Goal: Navigation & Orientation: Find specific page/section

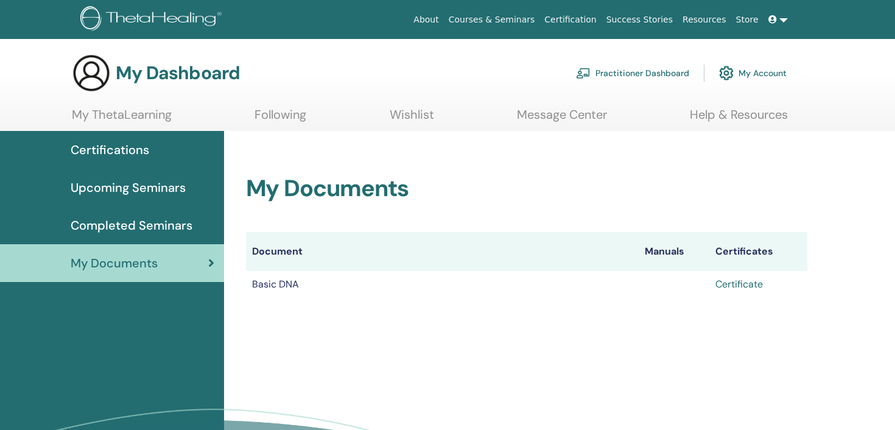
click at [755, 281] on link "Certificate" at bounding box center [738, 283] width 47 height 13
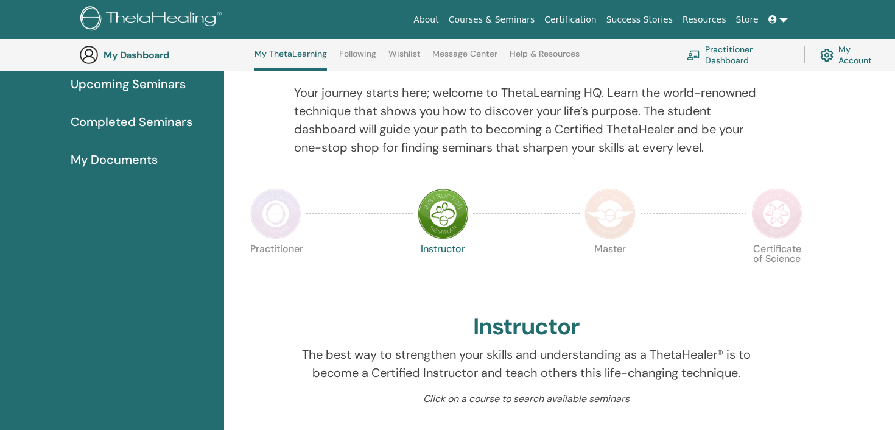
scroll to position [348, 0]
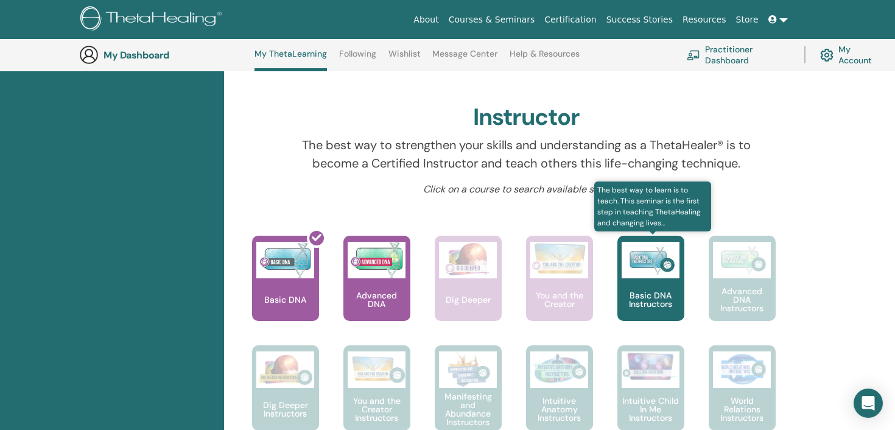
click at [641, 323] on link "The best way to learn is to teach. This seminar is the first step in teaching T…" at bounding box center [650, 291] width 67 height 110
click at [640, 301] on p "Basic DNA Instructors" at bounding box center [650, 299] width 67 height 17
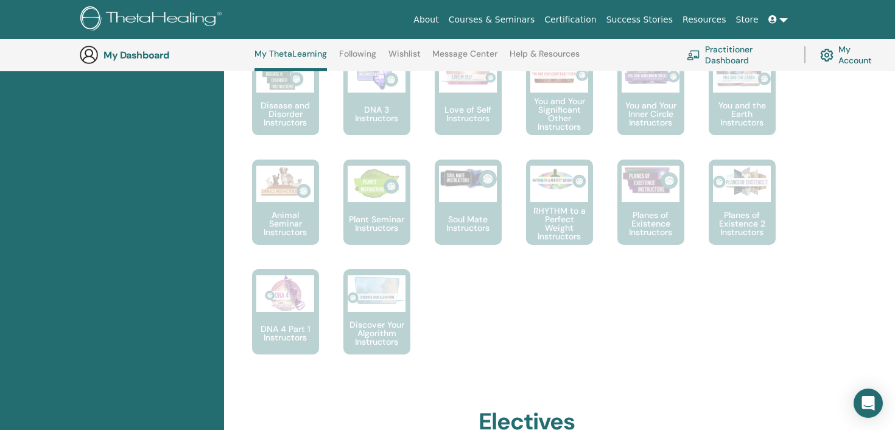
scroll to position [752, 0]
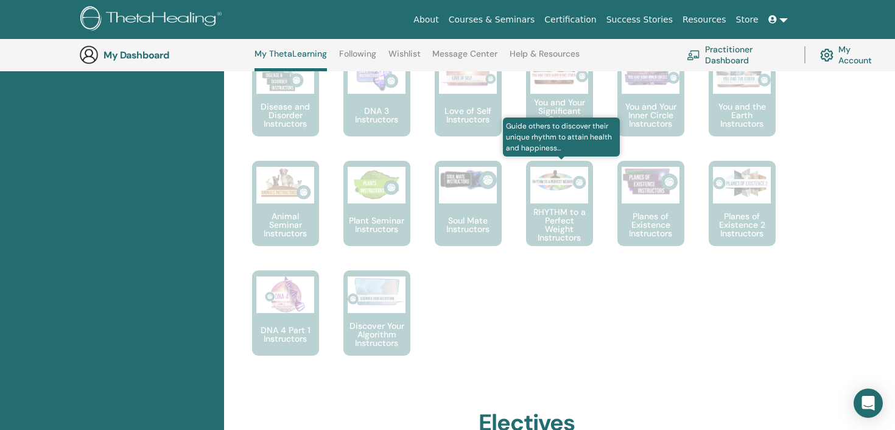
click at [543, 201] on div at bounding box center [559, 185] width 58 height 37
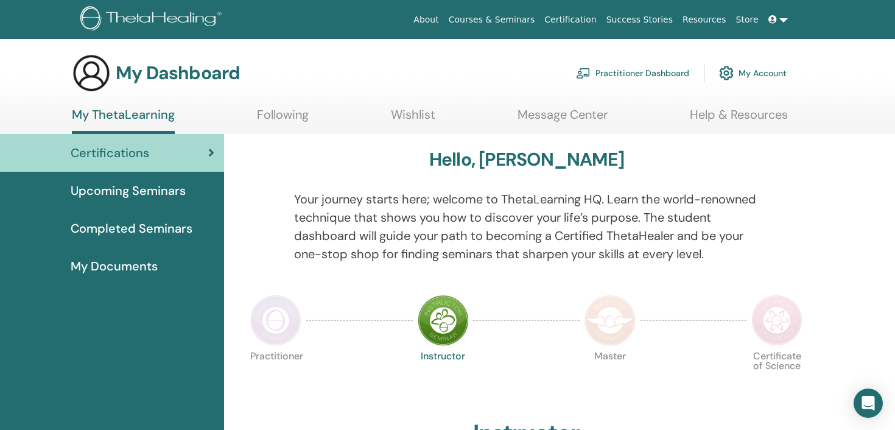
click at [393, 119] on link "Wishlist" at bounding box center [413, 119] width 44 height 24
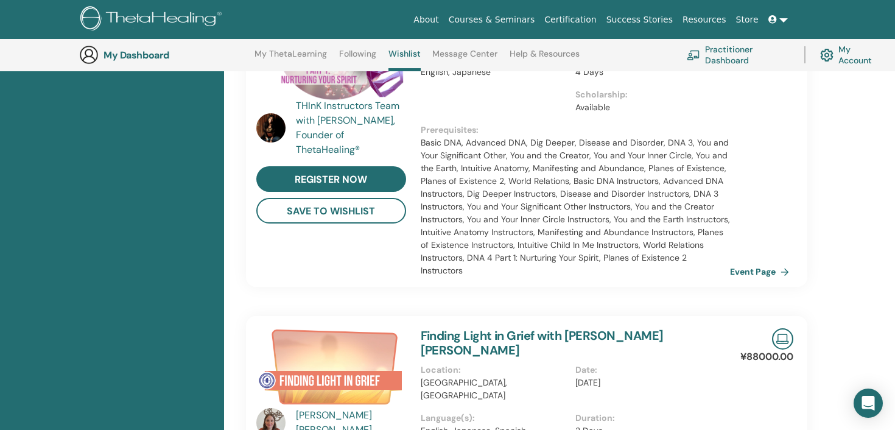
scroll to position [674, 0]
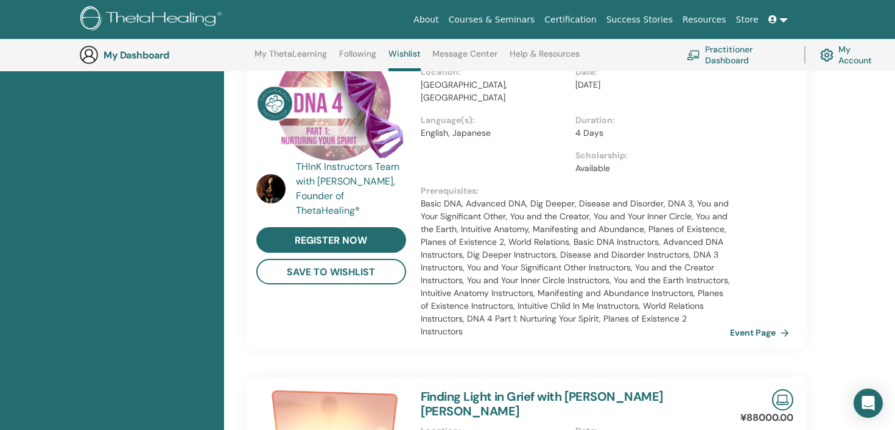
click at [329, 209] on div "THInK Instructors Team with Vianna Stibal, Founder of ThetaHealing®" at bounding box center [352, 188] width 113 height 58
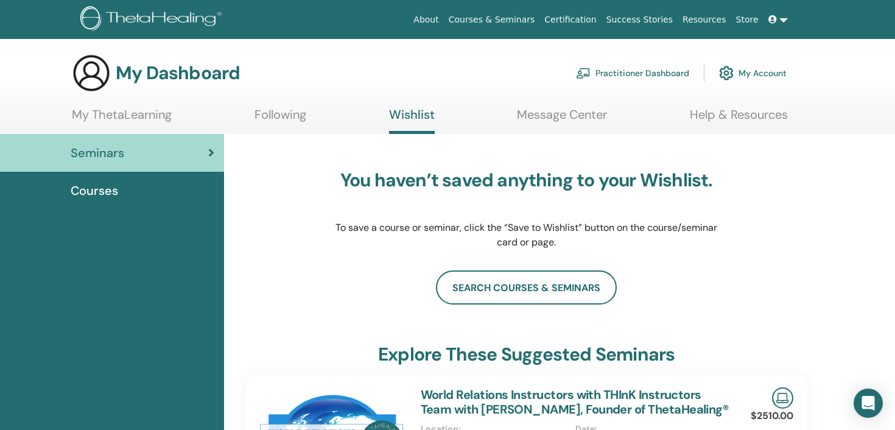
click at [295, 111] on link "Following" at bounding box center [280, 119] width 52 height 24
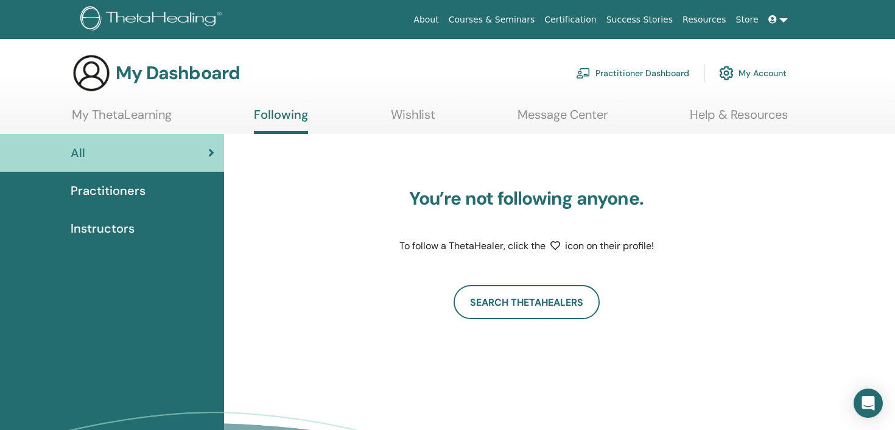
click at [122, 124] on link "My ThetaLearning" at bounding box center [122, 119] width 100 height 24
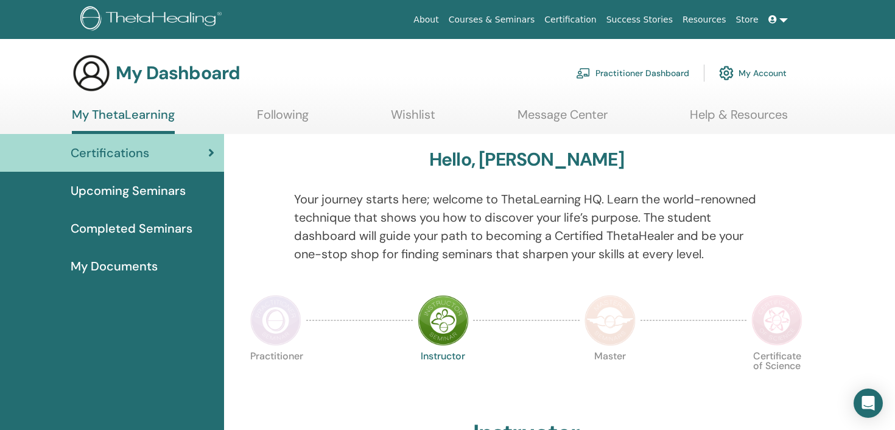
click at [166, 201] on link "Upcoming Seminars" at bounding box center [112, 191] width 224 height 38
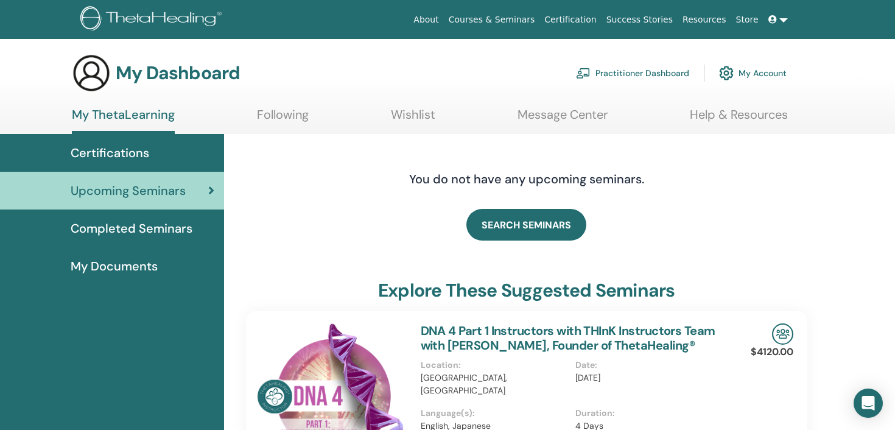
click at [180, 12] on img at bounding box center [152, 19] width 145 height 27
